Goal: Information Seeking & Learning: Learn about a topic

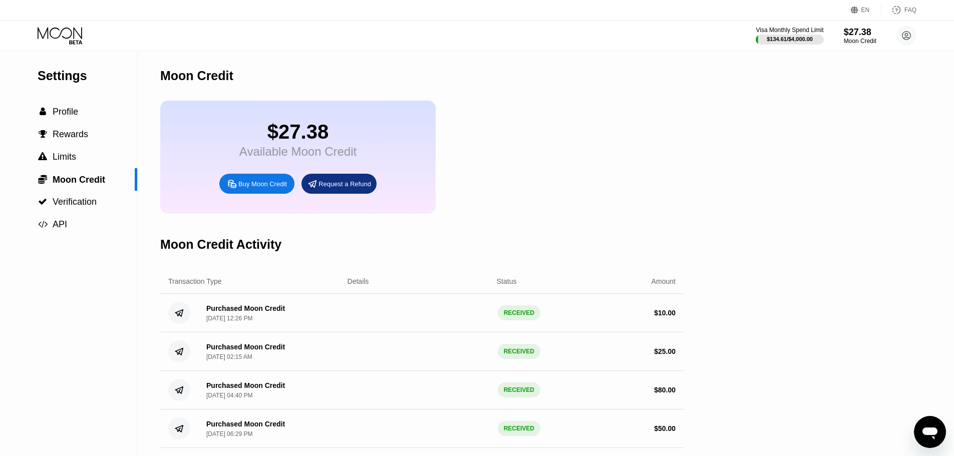
click at [604, 166] on div "$27.38 Available Moon Credit Buy Moon Credit Request a Refund" at bounding box center [421, 157] width 523 height 113
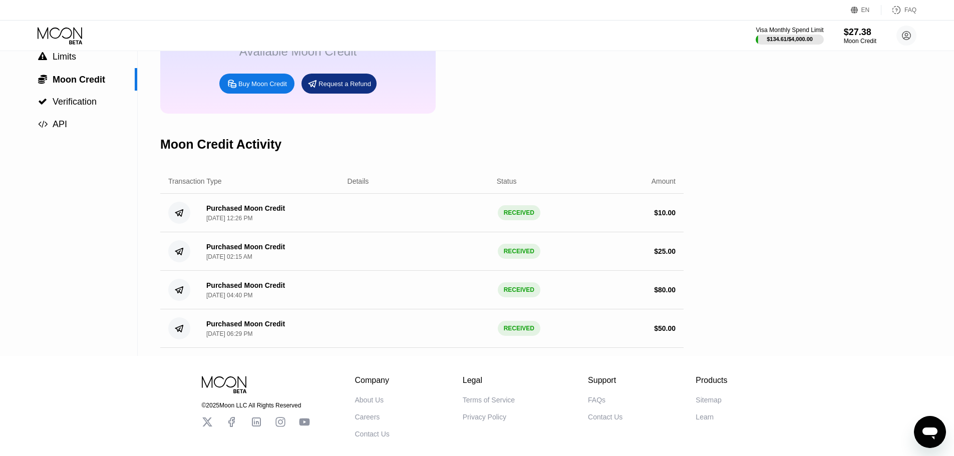
scroll to position [50, 0]
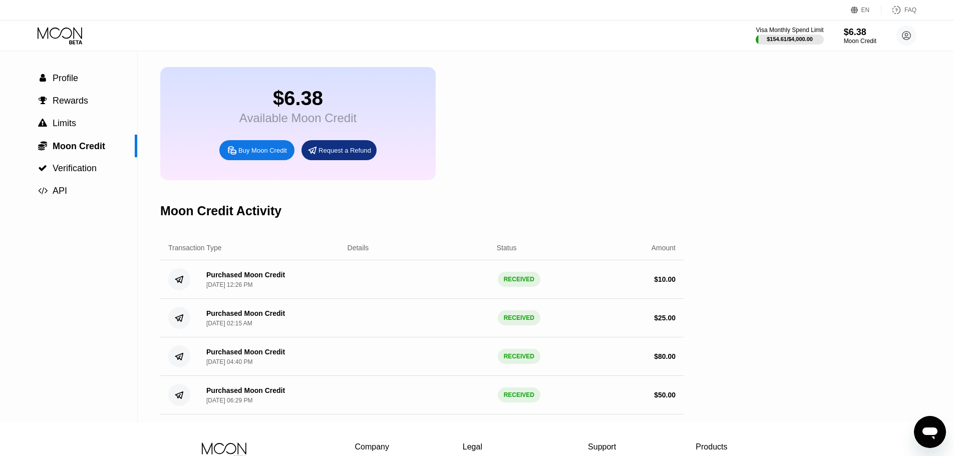
scroll to position [50, 0]
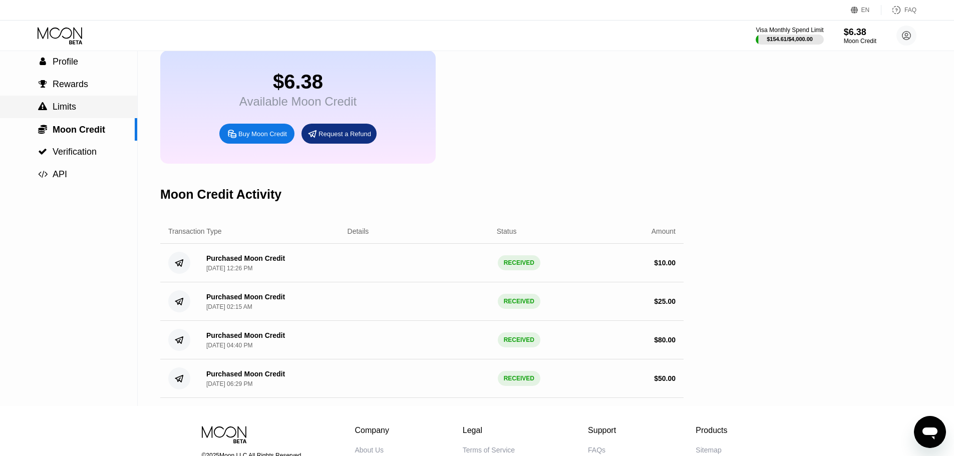
click at [71, 109] on span "Limits" at bounding box center [65, 107] width 24 height 10
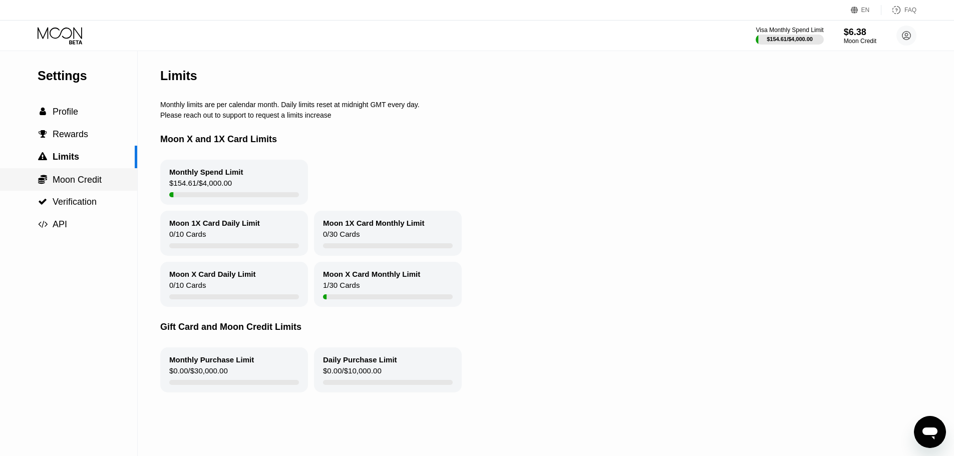
click at [78, 182] on span "Moon Credit" at bounding box center [77, 180] width 49 height 10
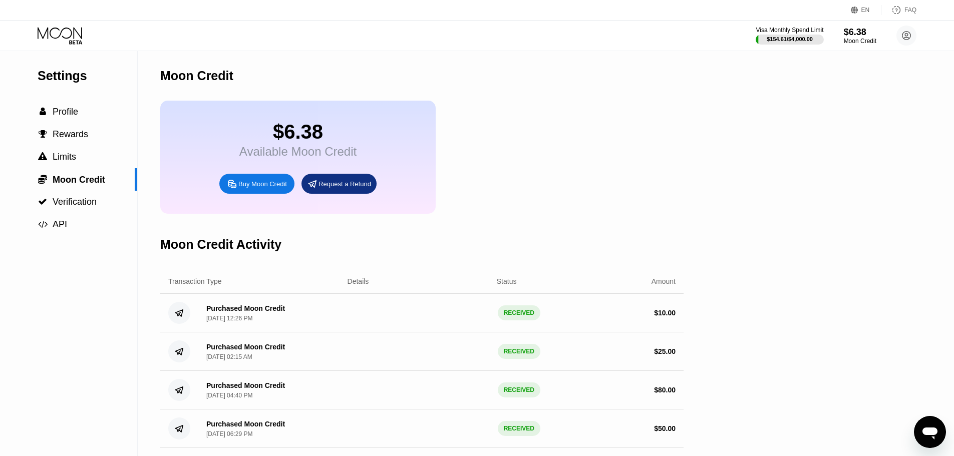
click at [64, 35] on icon at bounding box center [61, 36] width 47 height 18
